Goal: Information Seeking & Learning: Learn about a topic

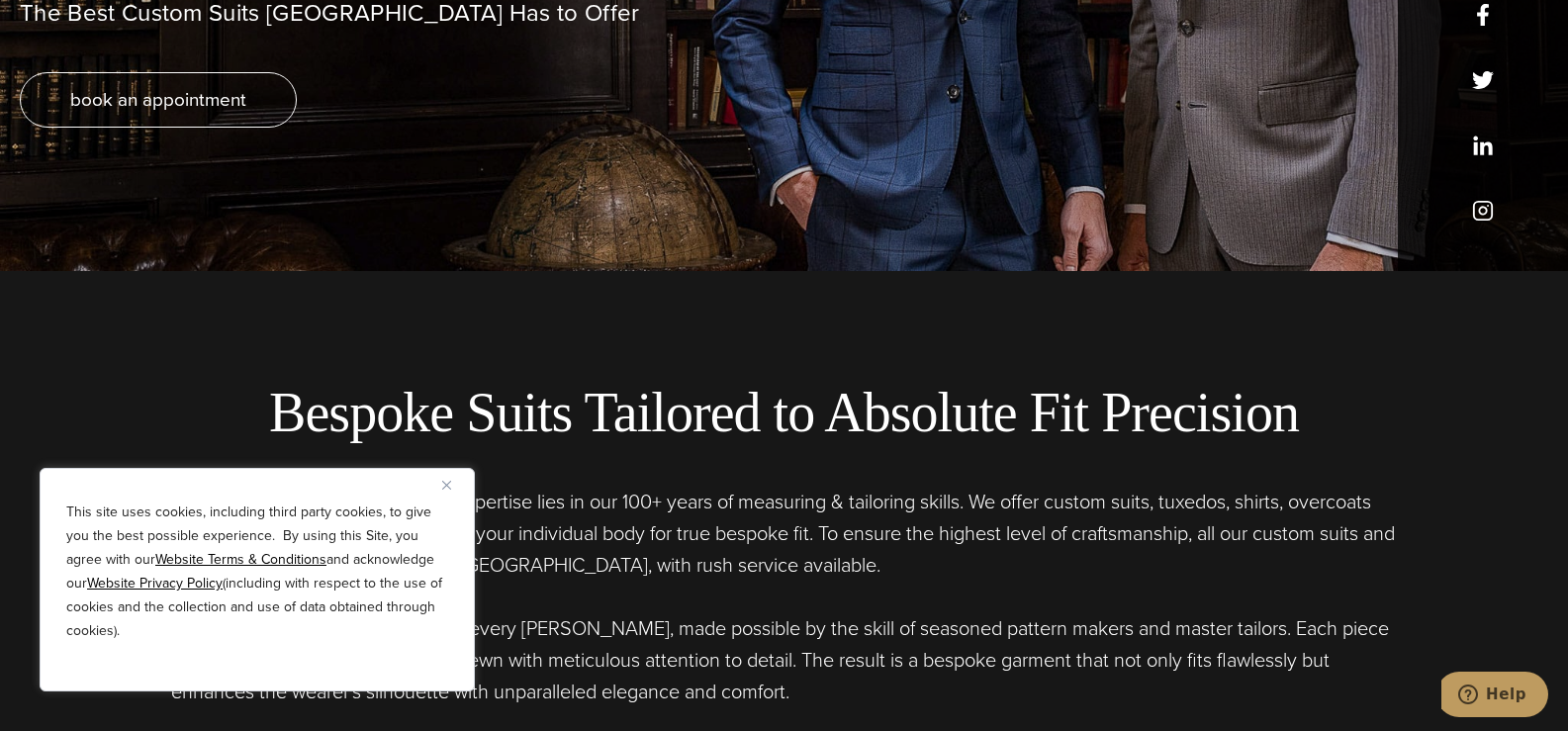
scroll to position [494, 0]
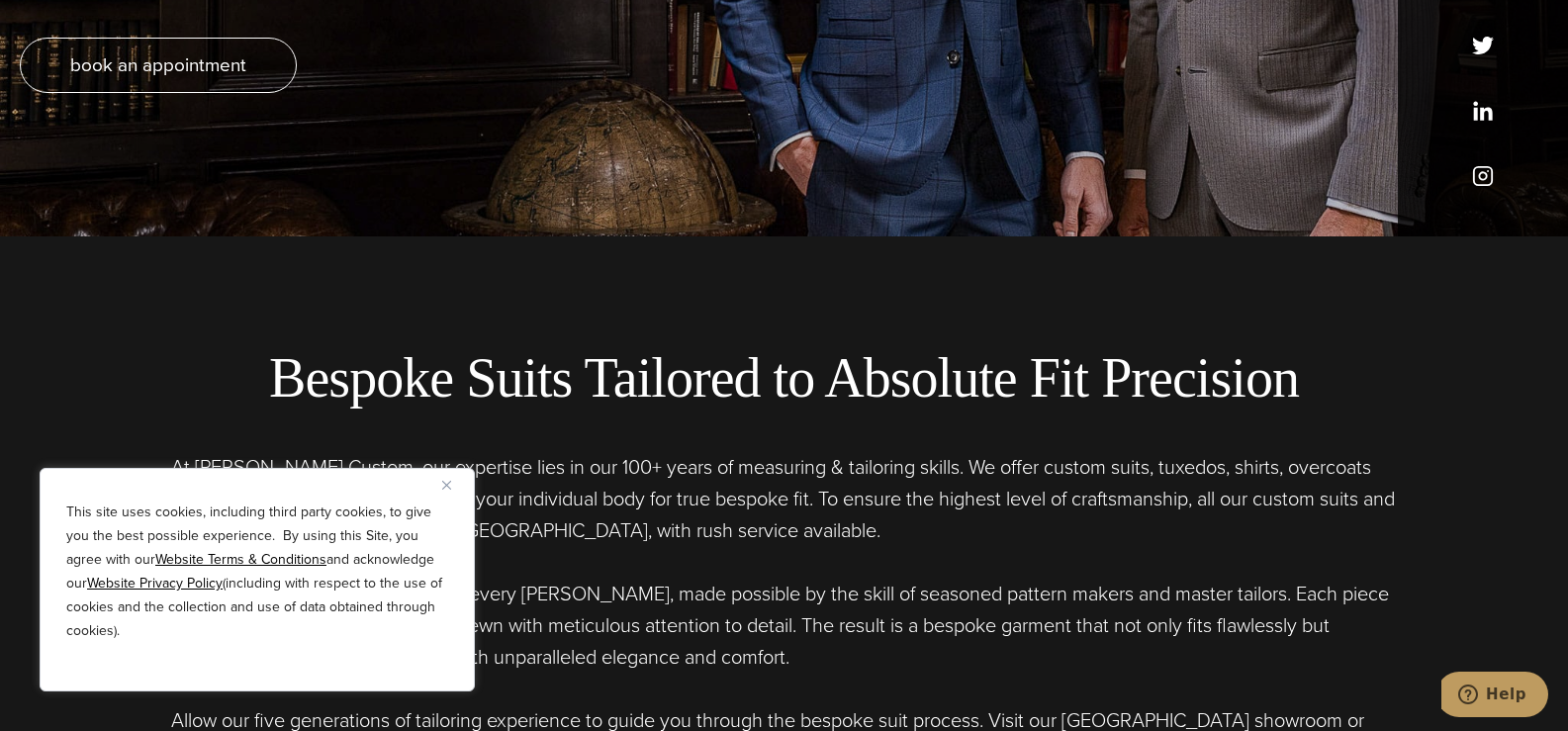
click at [447, 487] on img "Close" at bounding box center [446, 485] width 9 height 9
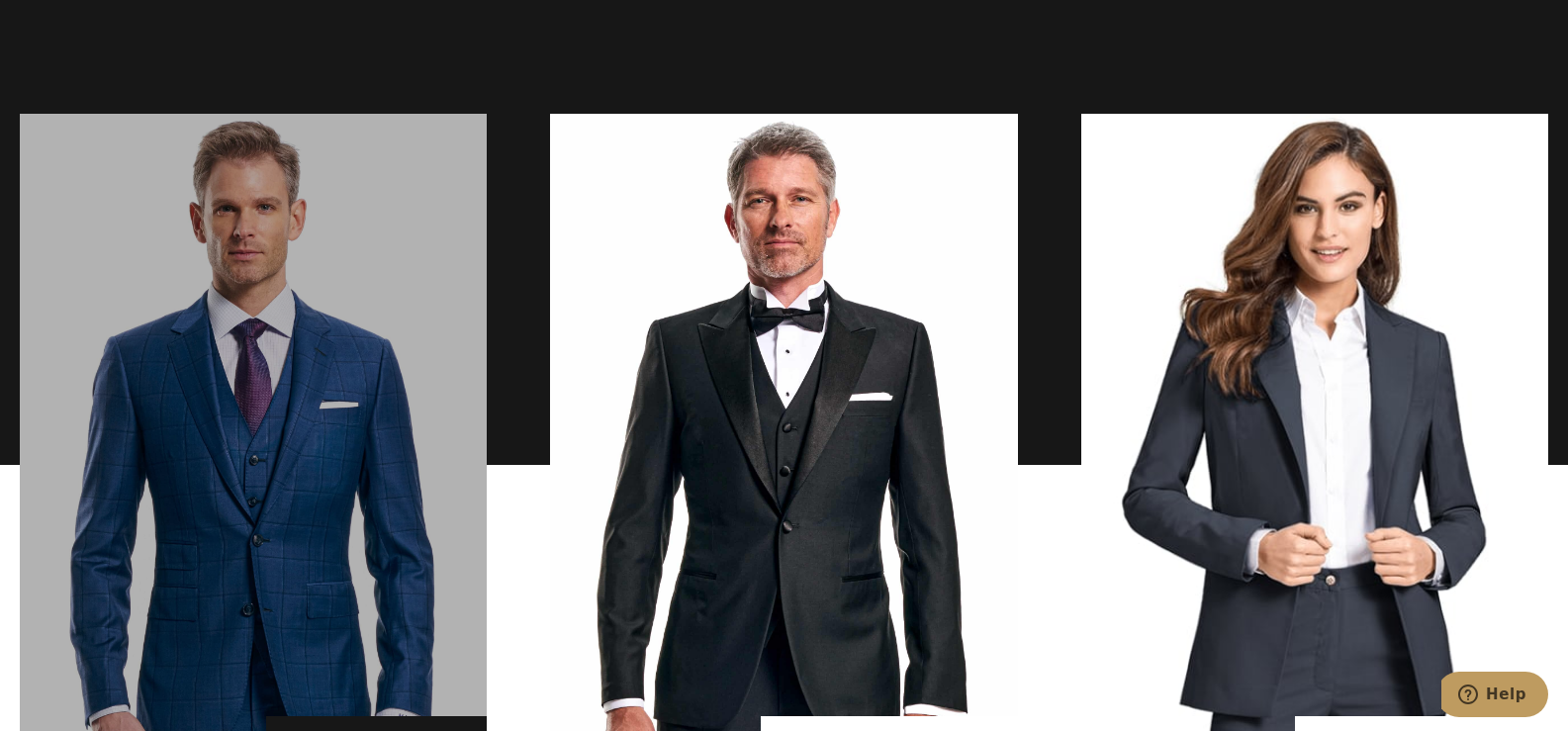
scroll to position [1286, 0]
click at [334, 451] on link "men's suits" at bounding box center [253, 465] width 467 height 702
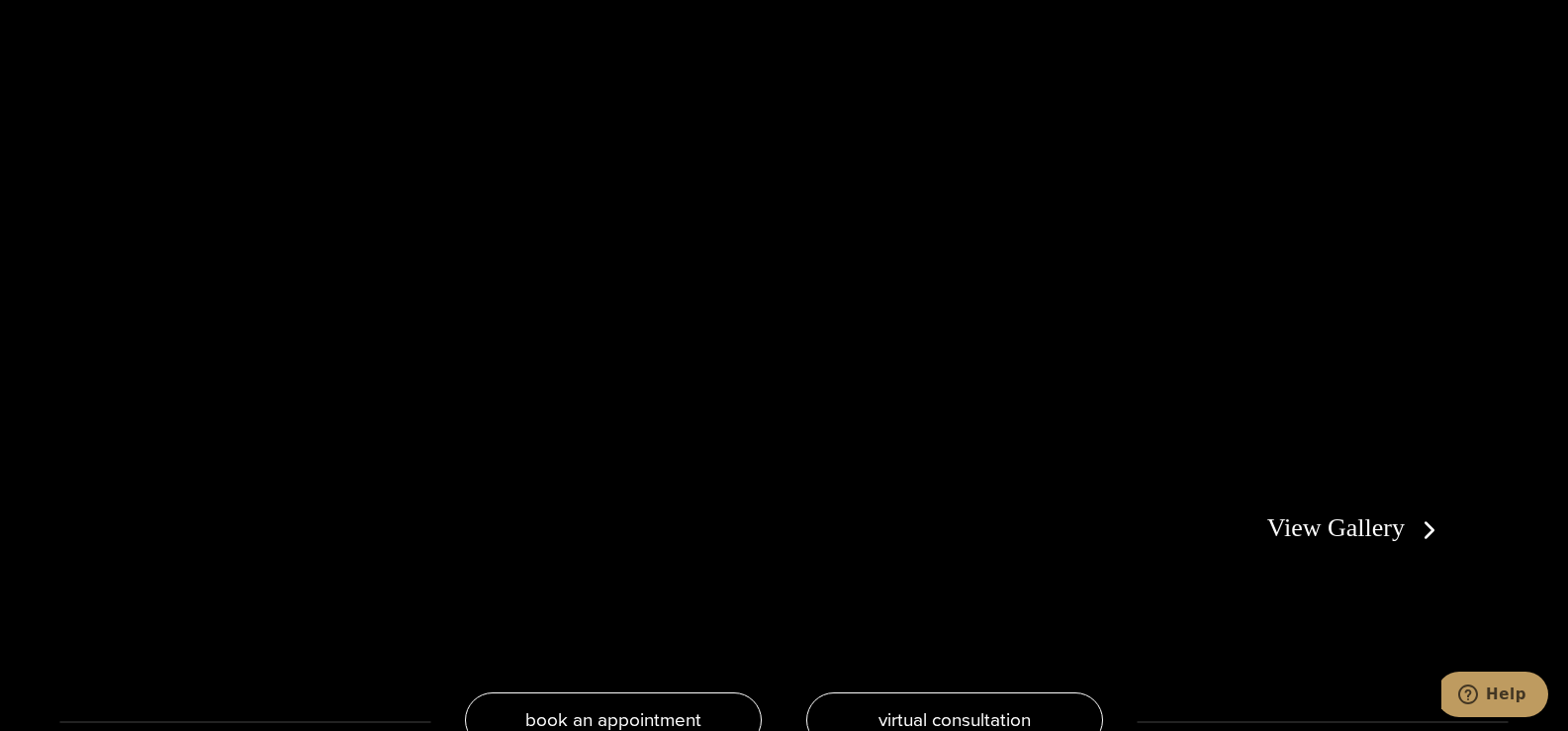
scroll to position [4154, 0]
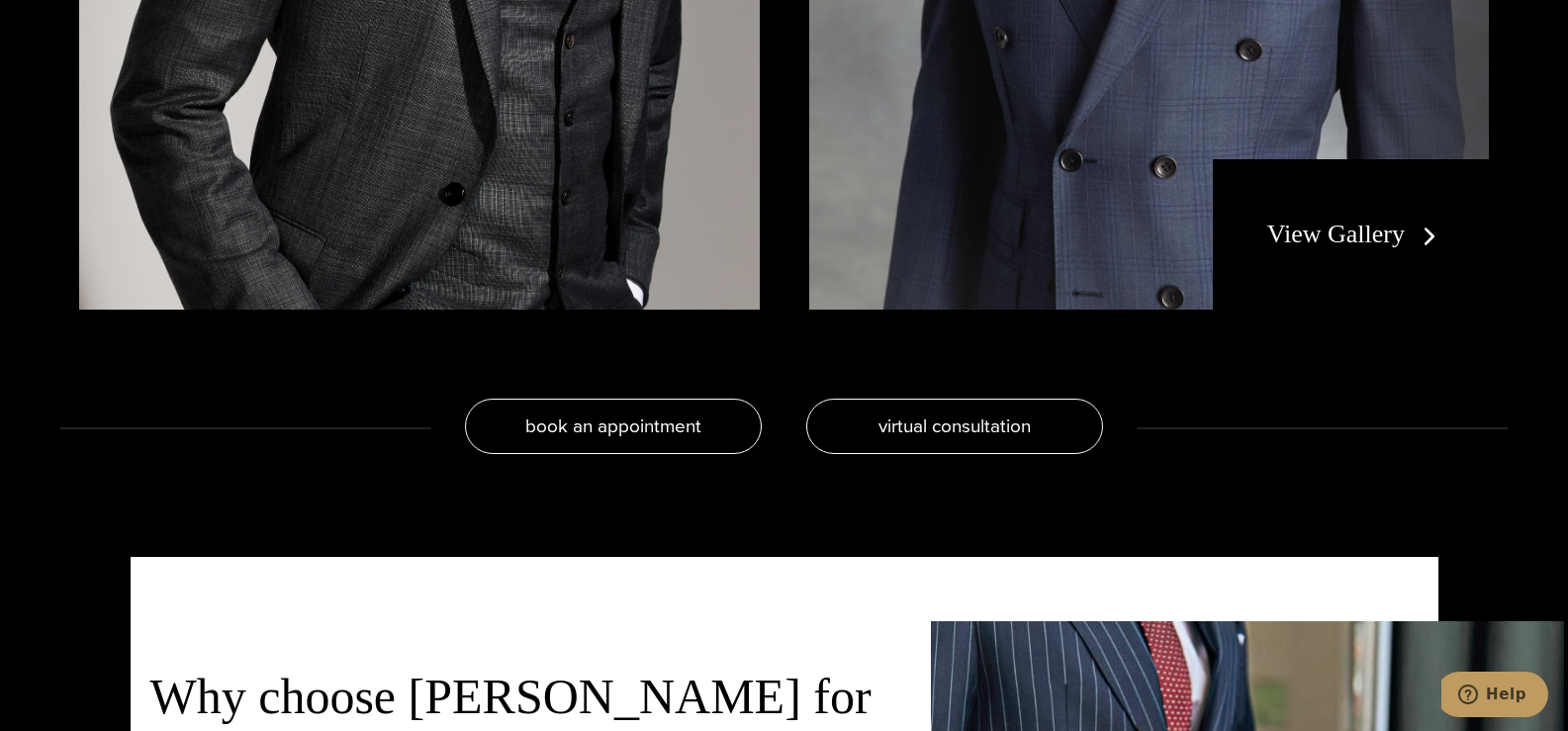
click at [1444, 248] on link "View Gallery" at bounding box center [1356, 233] width 177 height 29
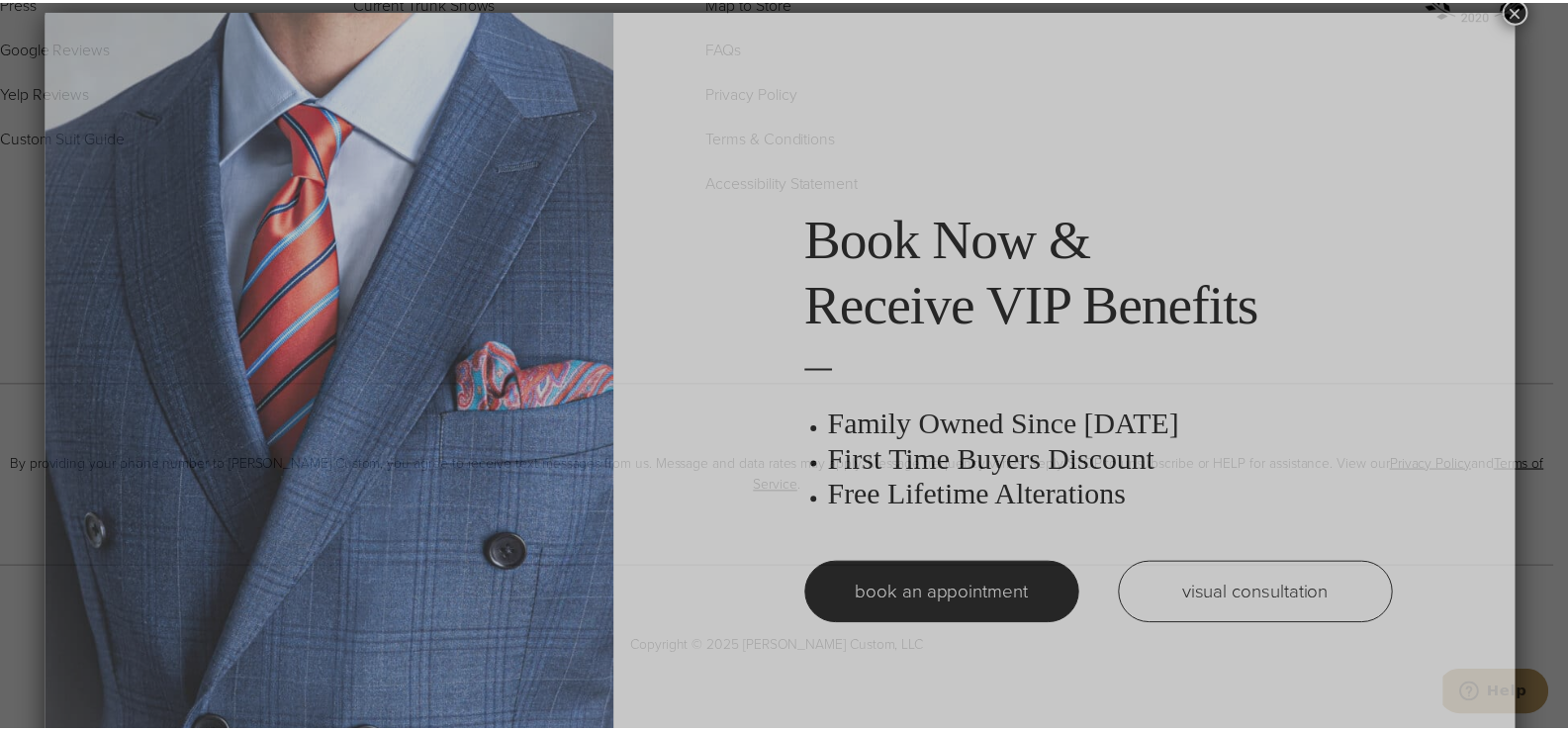
scroll to position [10, 0]
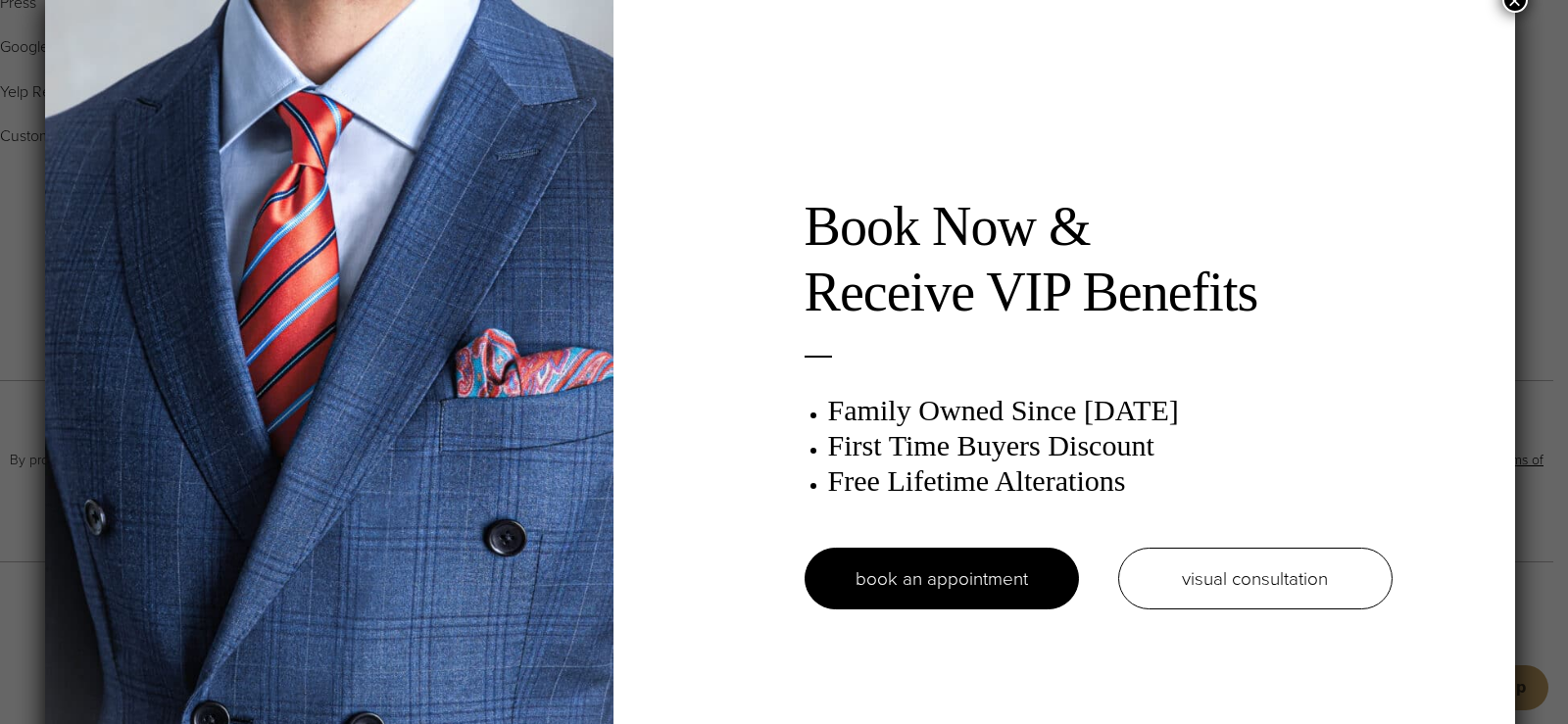
click at [1520, 7] on button "×" at bounding box center [1515, 0] width 26 height 26
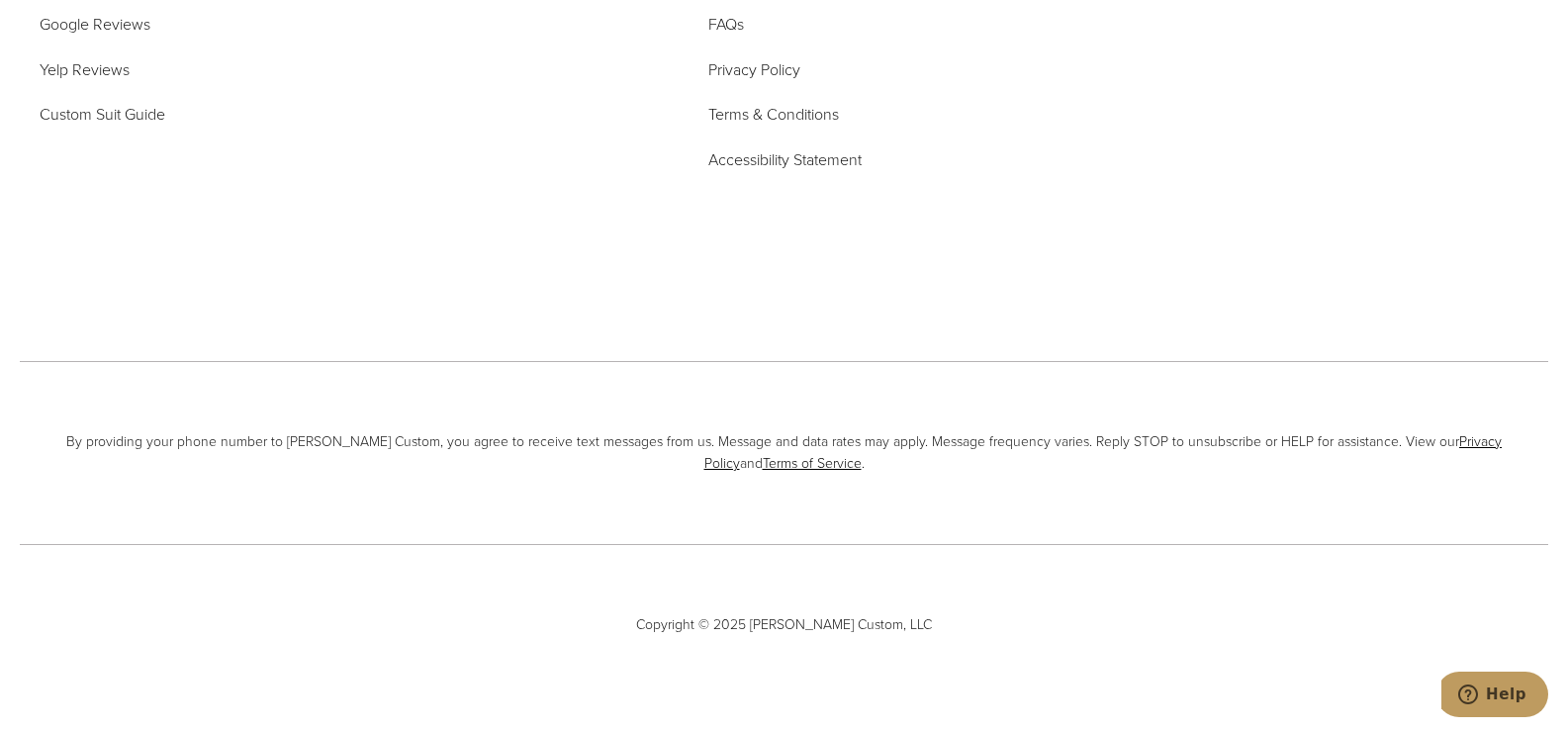
scroll to position [0, 0]
